Goal: Information Seeking & Learning: Learn about a topic

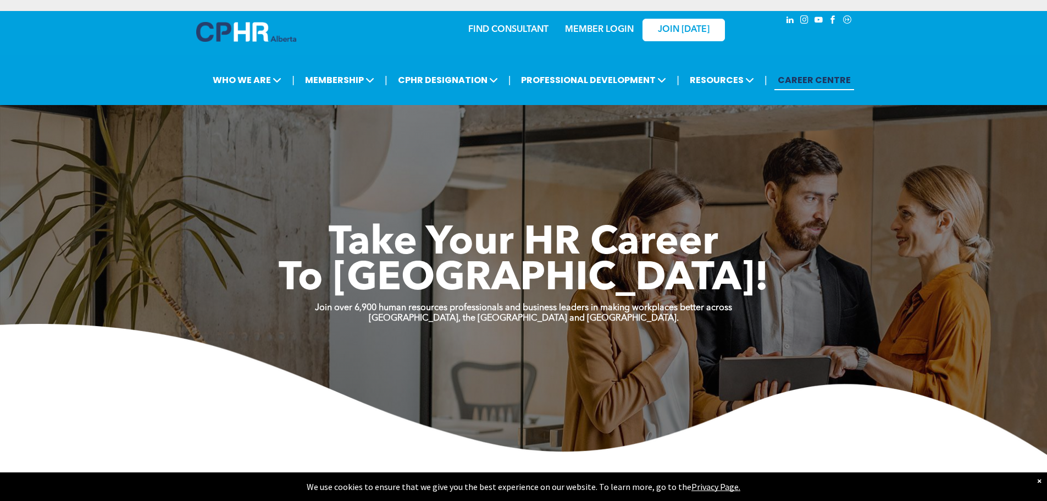
click at [608, 32] on link "MEMBER LOGIN" at bounding box center [599, 29] width 69 height 9
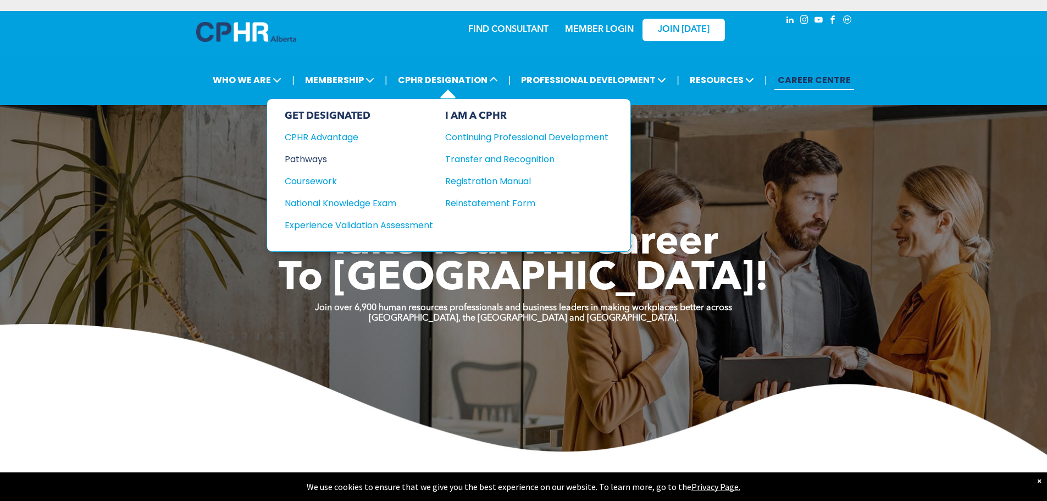
click at [318, 157] on div "Pathways" at bounding box center [352, 159] width 134 height 14
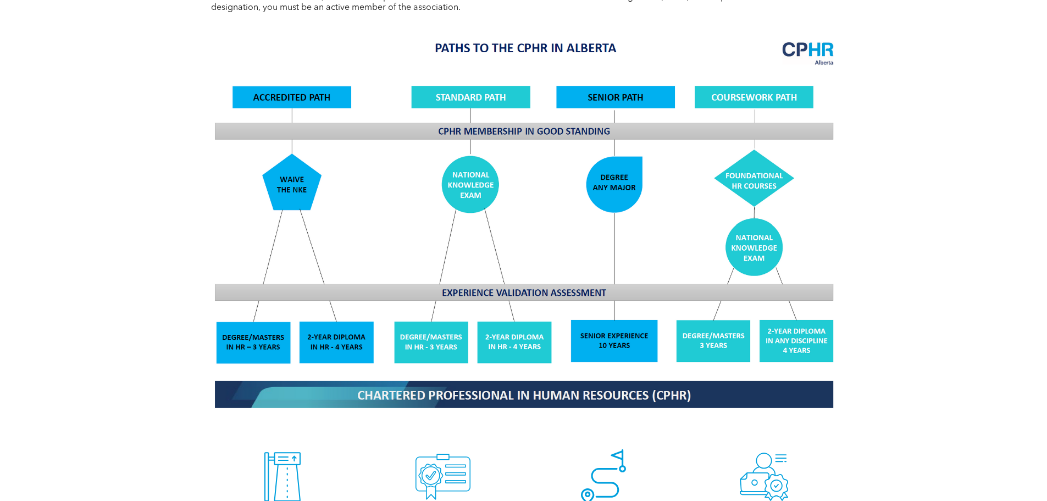
scroll to position [1044, 0]
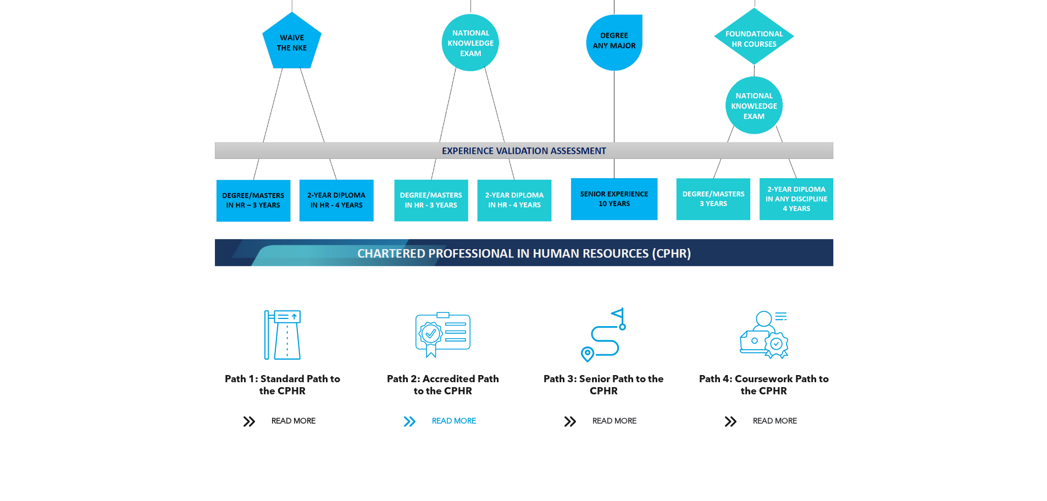
click at [441, 411] on span "READ MORE" at bounding box center [454, 421] width 52 height 20
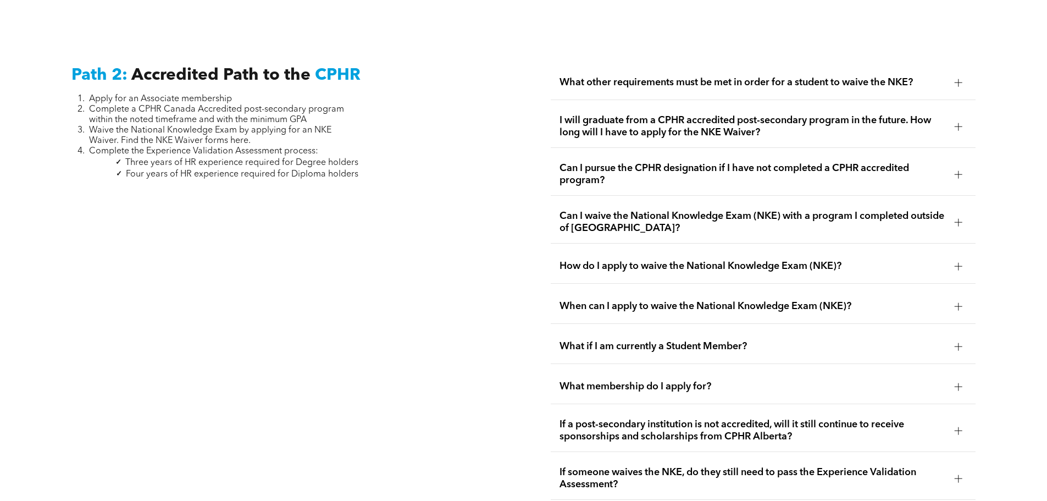
scroll to position [1796, 0]
